Goal: Check status: Check status

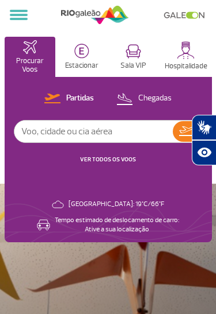
click at [79, 95] on p "Partidas" at bounding box center [80, 98] width 28 height 11
click at [53, 102] on img at bounding box center [52, 99] width 16 height 10
click at [36, 53] on img at bounding box center [30, 47] width 14 height 14
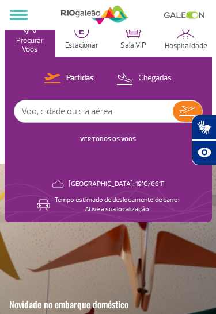
scroll to position [9, 0]
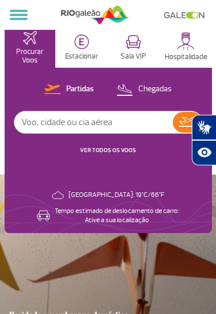
click at [28, 16] on span at bounding box center [19, 15] width 18 height 2
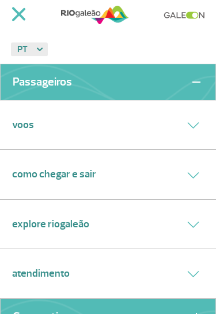
click at [191, 110] on div "Voos" at bounding box center [108, 125] width 216 height 49
click at [22, 21] on button at bounding box center [18, 14] width 27 height 17
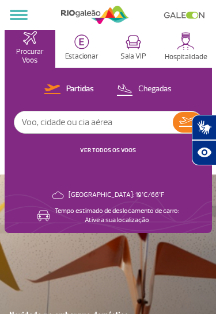
click at [58, 90] on img at bounding box center [52, 90] width 16 height 10
click at [64, 87] on button "Partidas" at bounding box center [69, 89] width 56 height 15
click at [188, 121] on img at bounding box center [187, 122] width 16 height 10
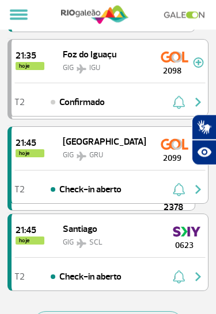
scroll to position [1549, 0]
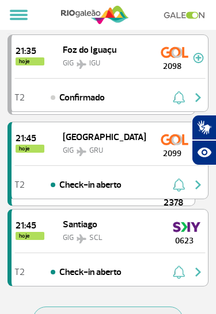
click at [120, 314] on button "CARREGAR MAIS VOOS" at bounding box center [108, 320] width 150 height 26
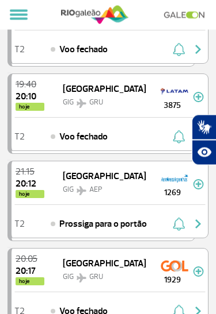
scroll to position [0, 0]
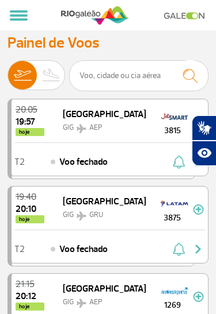
click at [152, 300] on span "1269" at bounding box center [171, 305] width 41 height 12
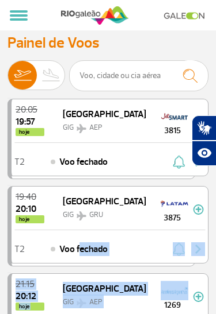
click at [160, 10] on div at bounding box center [184, 15] width 53 height 30
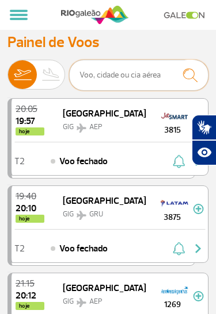
click at [99, 82] on input "text" at bounding box center [138, 75] width 139 height 31
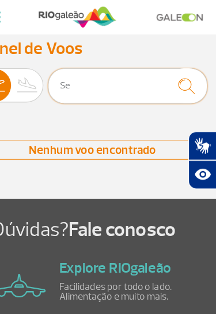
type input "S"
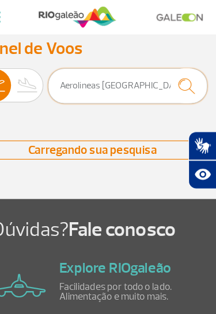
type input "Aerolineas Argentina"
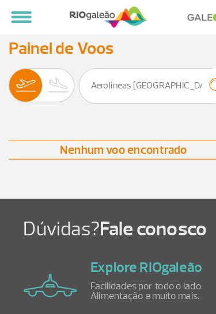
click at [22, 72] on img at bounding box center [22, 74] width 29 height 29
click at [7, 70] on input "Partidas Chegadas" at bounding box center [7, 70] width 0 height 0
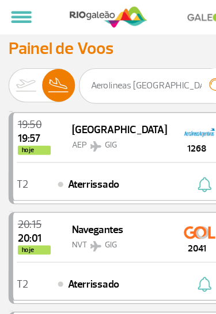
click at [21, 75] on img at bounding box center [22, 74] width 29 height 29
click at [7, 70] on input "Partidas Chegadas" at bounding box center [7, 70] width 0 height 0
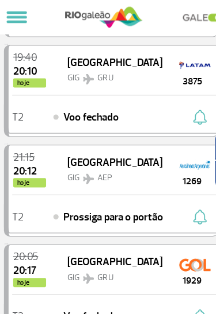
scroll to position [144, 0]
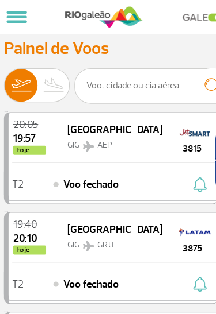
click at [20, 76] on img at bounding box center [22, 74] width 29 height 29
click at [7, 70] on input "Partidas Chegadas" at bounding box center [7, 70] width 0 height 0
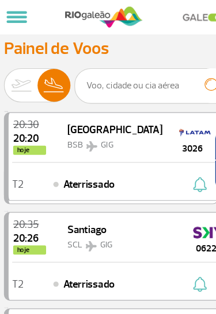
click at [18, 74] on img at bounding box center [22, 74] width 29 height 29
click at [7, 70] on input "Partidas Chegadas" at bounding box center [7, 70] width 0 height 0
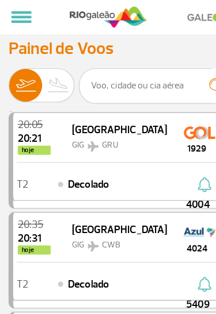
click at [21, 75] on img at bounding box center [22, 74] width 29 height 29
click at [7, 70] on input "Partidas Chegadas" at bounding box center [7, 70] width 0 height 0
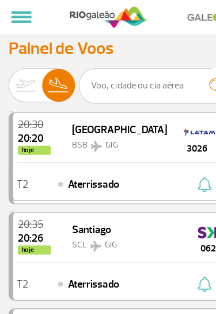
click at [24, 71] on img at bounding box center [22, 74] width 29 height 29
click at [7, 70] on input "Partidas Chegadas" at bounding box center [7, 70] width 0 height 0
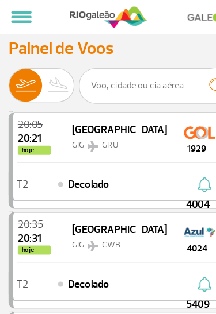
click at [20, 78] on img at bounding box center [22, 74] width 29 height 29
click at [7, 70] on input "Partidas Chegadas" at bounding box center [7, 70] width 0 height 0
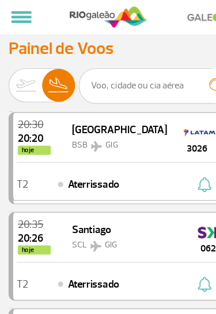
click at [20, 67] on img at bounding box center [22, 74] width 29 height 29
click at [7, 70] on input "Partidas Chegadas" at bounding box center [7, 70] width 0 height 0
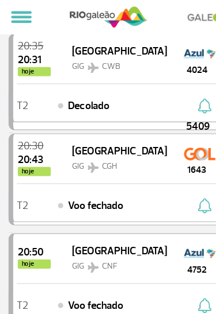
scroll to position [156, 0]
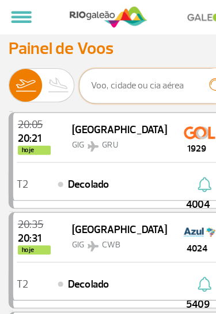
click at [105, 77] on input "text" at bounding box center [138, 75] width 139 height 31
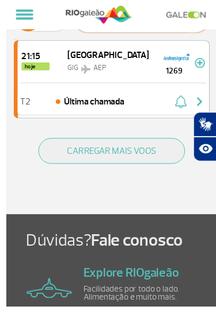
scroll to position [57, 0]
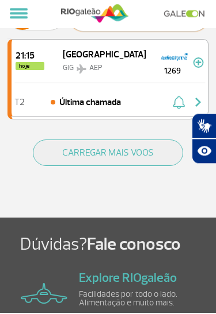
type input "1269"
click at [201, 106] on img "button" at bounding box center [198, 104] width 14 height 14
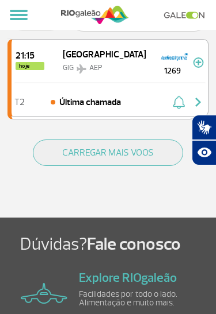
click at [112, 162] on button "CARREGAR MAIS VOOS" at bounding box center [108, 153] width 150 height 26
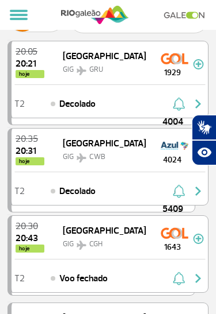
scroll to position [0, 0]
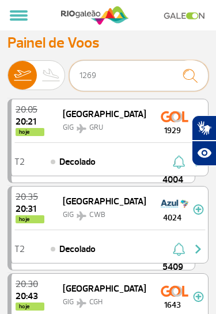
click at [136, 80] on input "1269" at bounding box center [138, 75] width 139 height 31
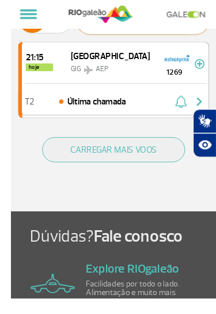
scroll to position [55, 0]
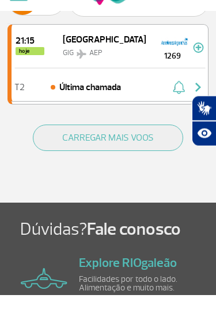
click at [202, 62] on img at bounding box center [198, 67] width 11 height 10
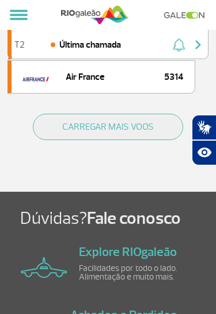
scroll to position [151, 0]
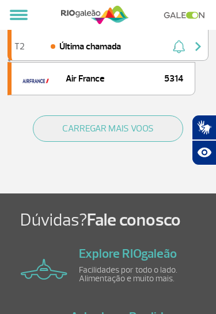
click at [128, 136] on button "CARREGAR MAIS VOOS" at bounding box center [108, 129] width 150 height 26
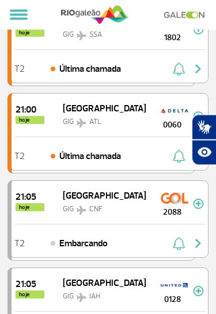
scroll to position [440, 0]
